Goal: Task Accomplishment & Management: Manage account settings

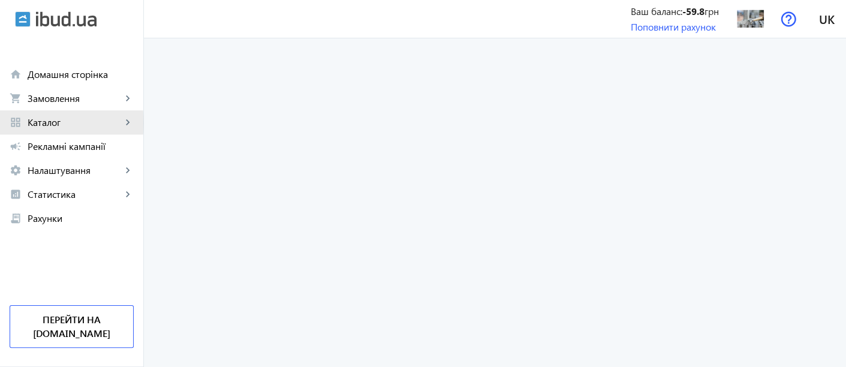
click at [46, 123] on span "Каталог" at bounding box center [75, 122] width 94 height 12
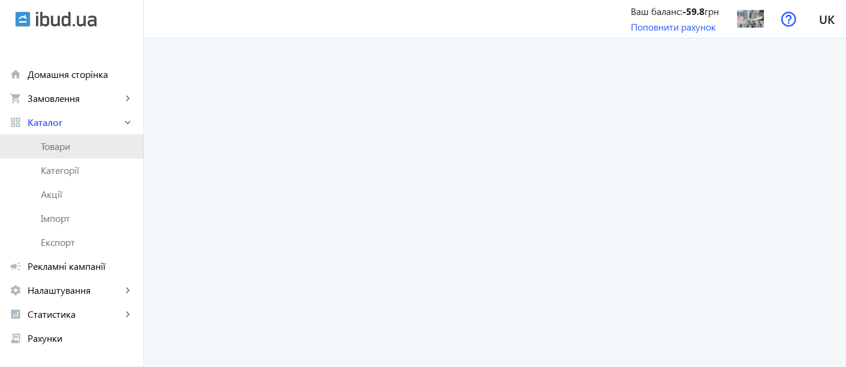
click at [58, 149] on span "Товари" at bounding box center [87, 146] width 93 height 12
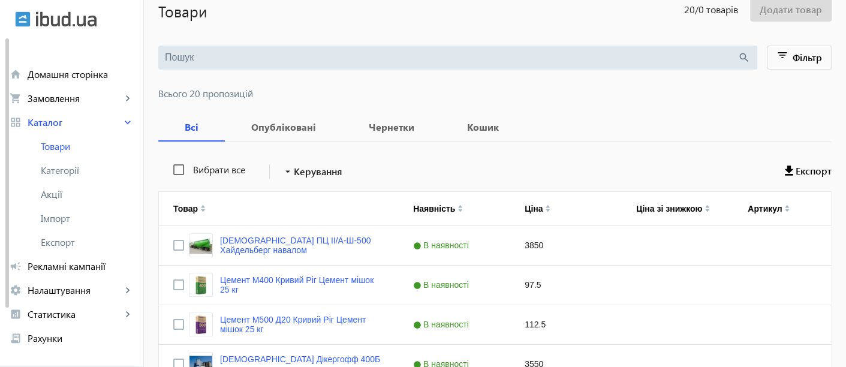
scroll to position [166, 0]
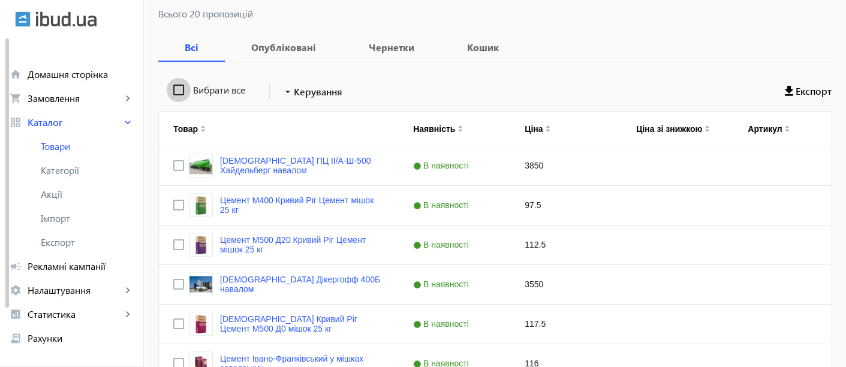
click at [170, 91] on input "Вибрати все" at bounding box center [179, 90] width 24 height 24
checkbox input "true"
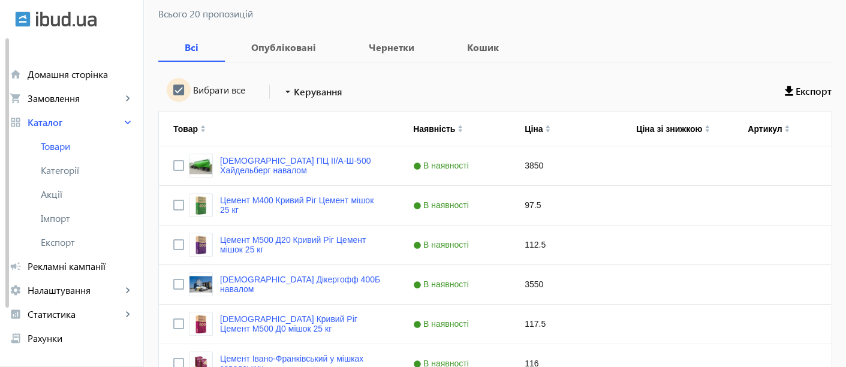
checkbox input "true"
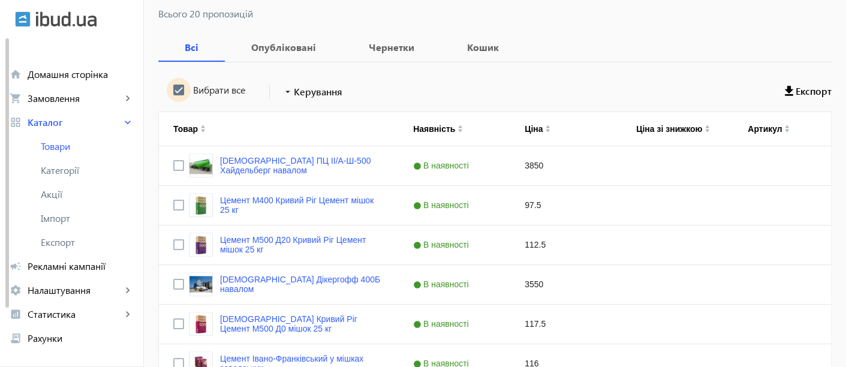
checkbox input "true"
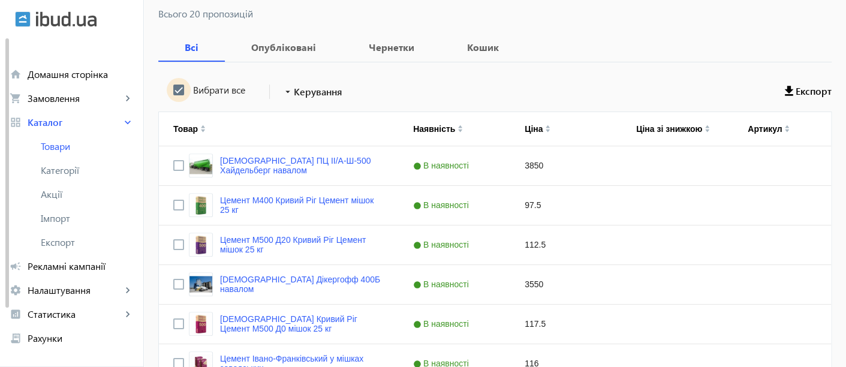
checkbox input "true"
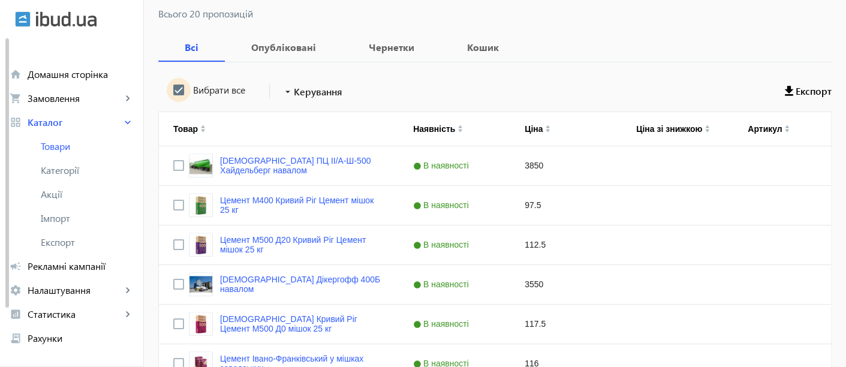
checkbox input "true"
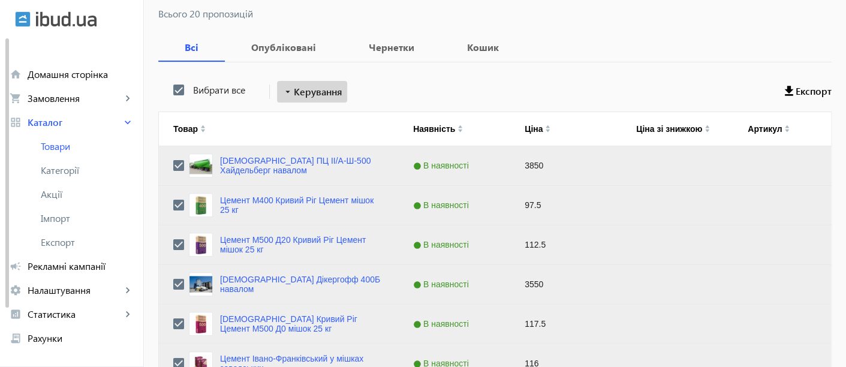
click at [332, 91] on span "Керування" at bounding box center [318, 92] width 49 height 14
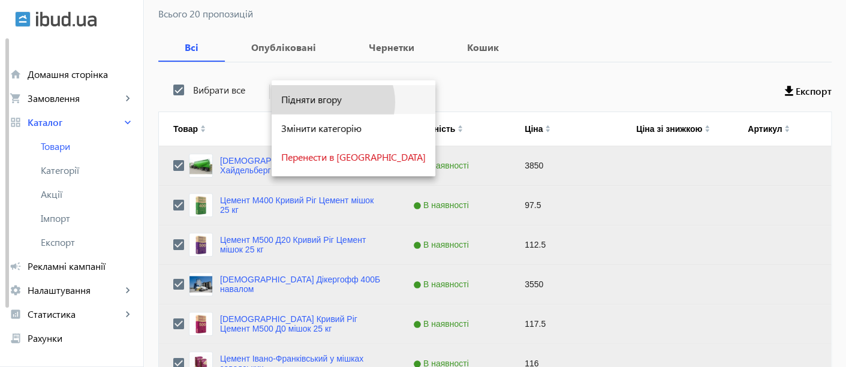
click at [332, 102] on span "Підняти вгору" at bounding box center [353, 100] width 145 height 10
